Goal: Find specific page/section: Find specific page/section

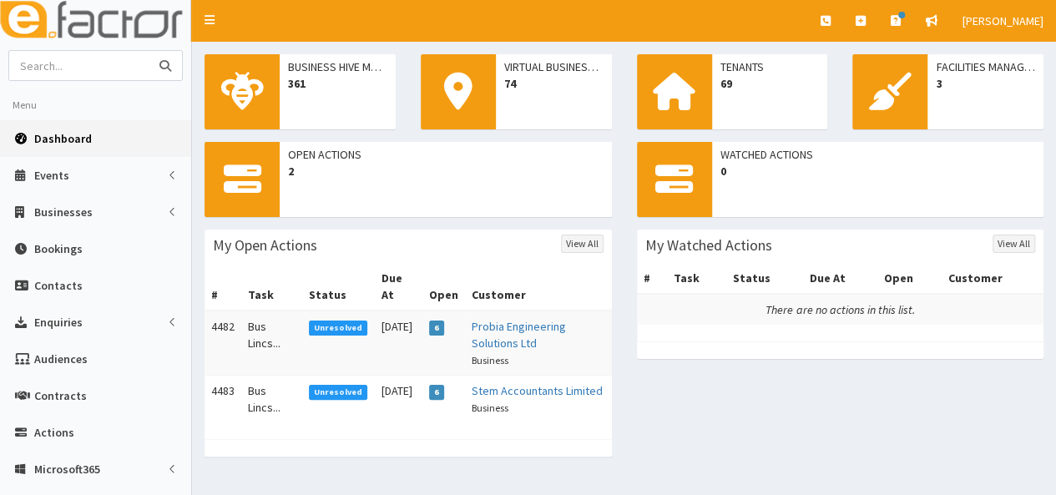
click at [99, 63] on input "text" at bounding box center [79, 65] width 140 height 29
type input "js lloyds"
click at [149, 51] on button "submit" at bounding box center [165, 65] width 33 height 29
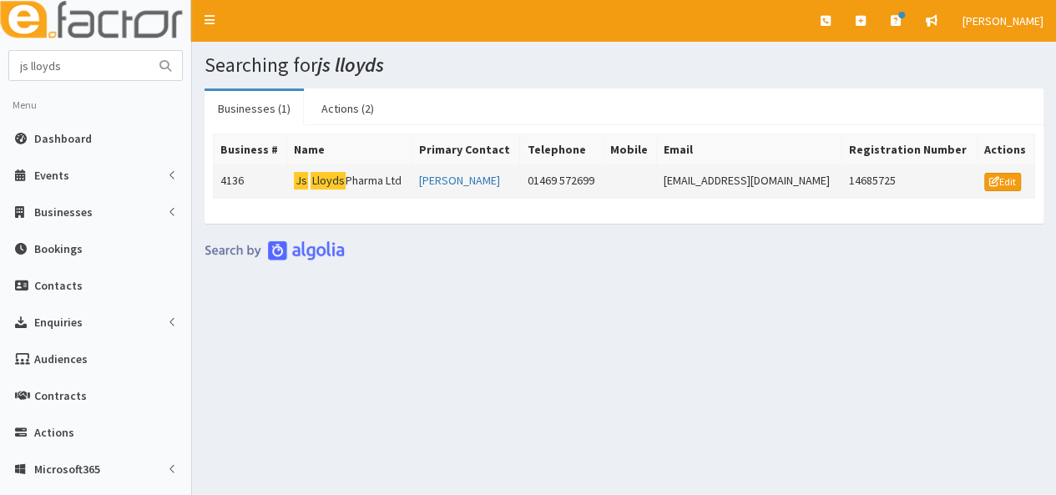
click at [346, 179] on td "Js Lloyds Pharma Ltd" at bounding box center [349, 181] width 125 height 33
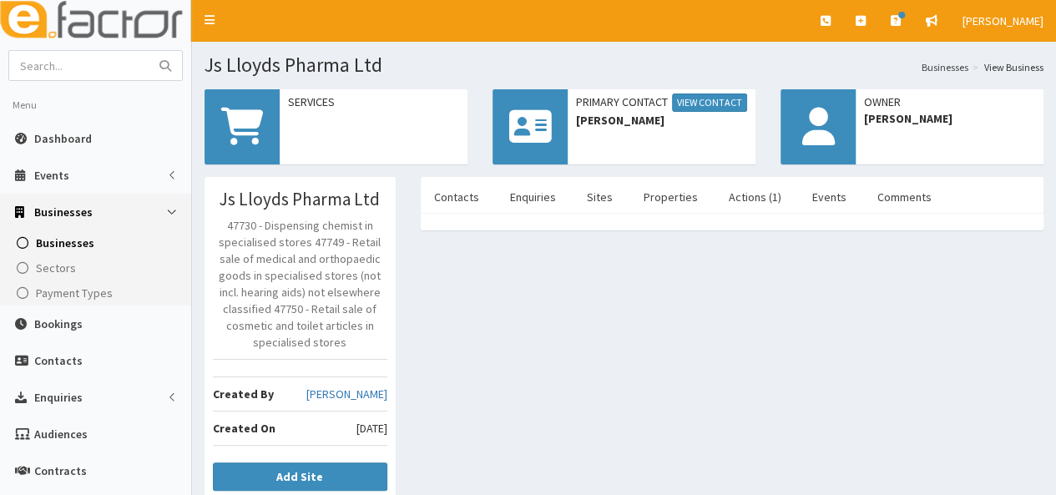
scroll to position [432, 0]
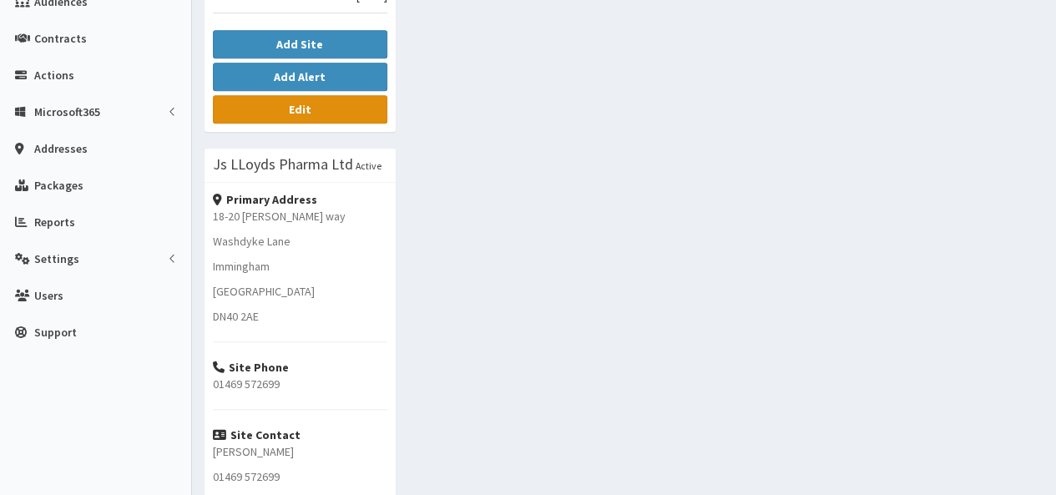
click at [321, 112] on link "Edit" at bounding box center [300, 109] width 174 height 28
